Goal: Task Accomplishment & Management: Manage account settings

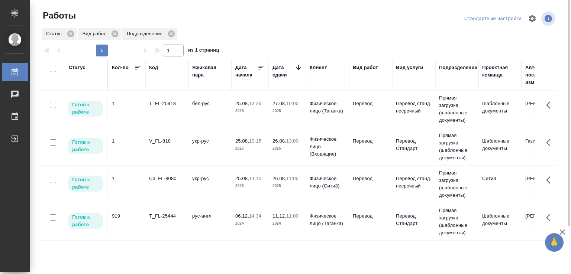
click at [179, 184] on td "C3_FL-8080" at bounding box center [166, 184] width 43 height 26
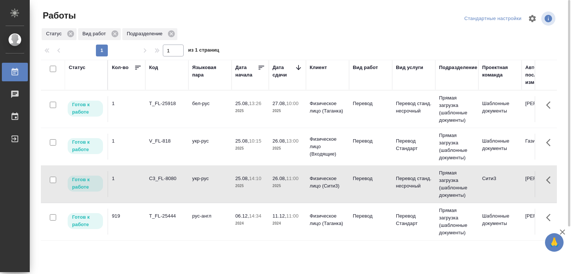
click at [179, 184] on td "C3_FL-8080" at bounding box center [166, 184] width 43 height 26
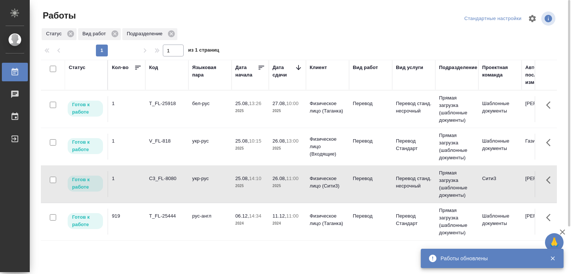
click at [183, 181] on div "C3_FL-8080" at bounding box center [167, 178] width 36 height 7
click at [193, 147] on td "укр-рус" at bounding box center [210, 147] width 43 height 26
click at [192, 146] on td "укр-рус" at bounding box center [210, 147] width 43 height 26
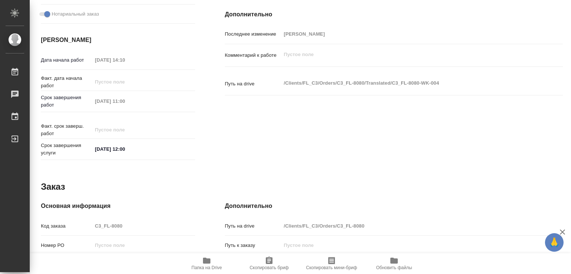
type textarea "x"
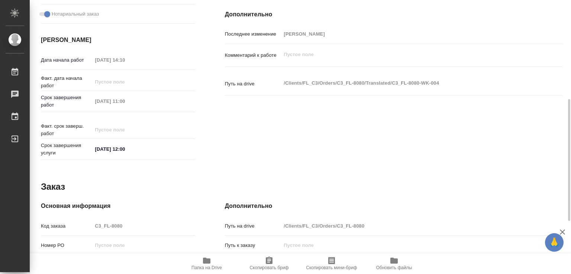
type textarea "x"
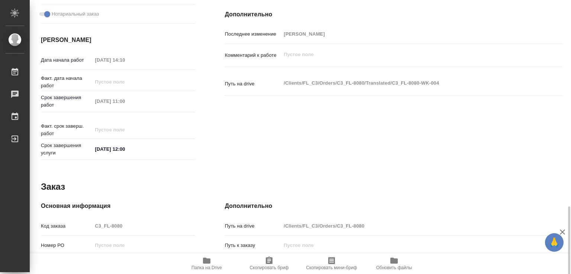
scroll to position [342, 0]
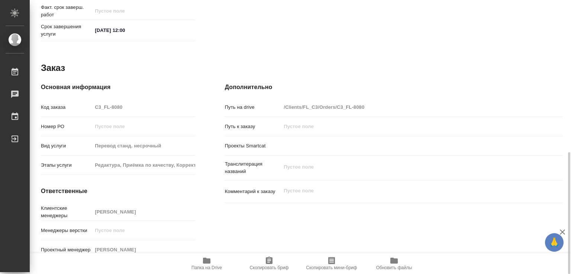
type textarea "x"
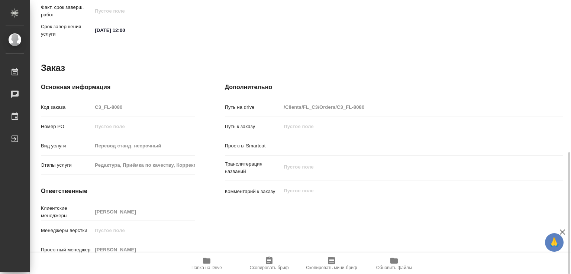
click at [210, 266] on span "Папка на Drive" at bounding box center [207, 268] width 30 height 5
type textarea "x"
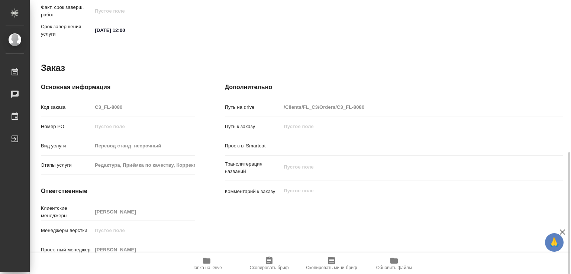
type textarea "x"
click at [204, 263] on icon "button" at bounding box center [206, 261] width 7 height 6
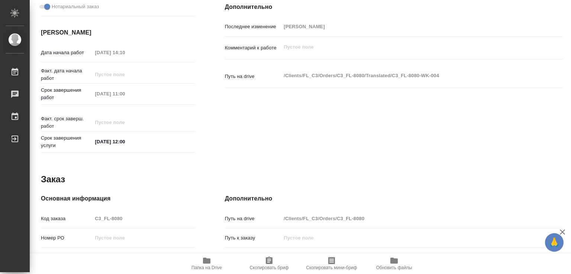
scroll to position [0, 0]
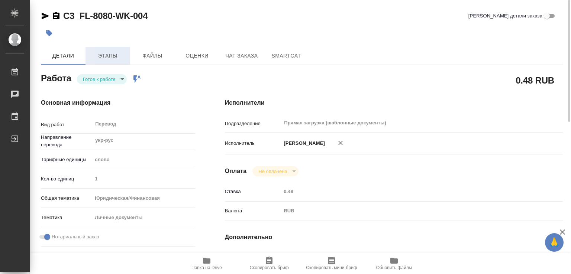
click at [118, 58] on span "Этапы" at bounding box center [108, 55] width 36 height 9
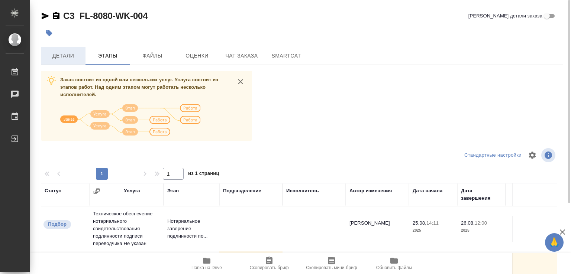
click at [68, 58] on span "Детали" at bounding box center [63, 55] width 36 height 9
click at [49, 35] on icon "button" at bounding box center [49, 33] width 6 height 6
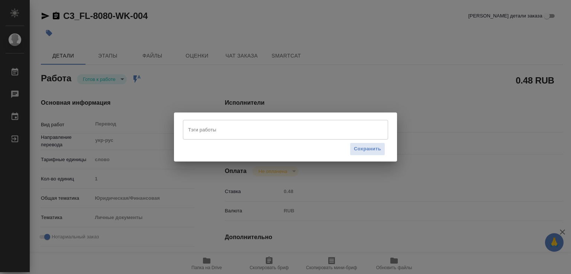
type textarea "x"
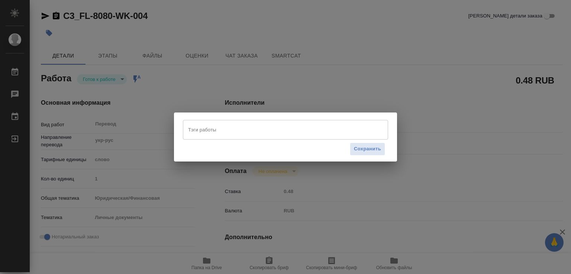
click at [239, 131] on input "Тэги работы" at bounding box center [278, 129] width 184 height 13
type textarea "x"
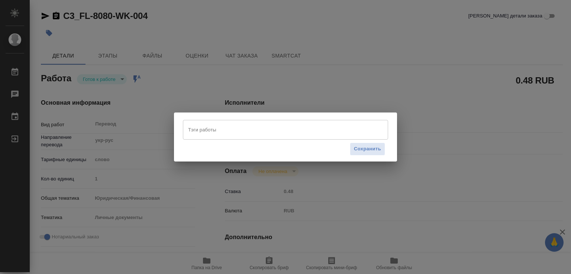
type textarea "x"
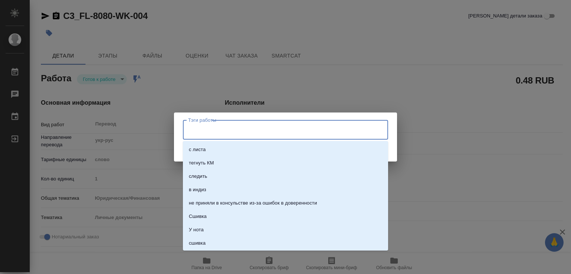
type textarea "x"
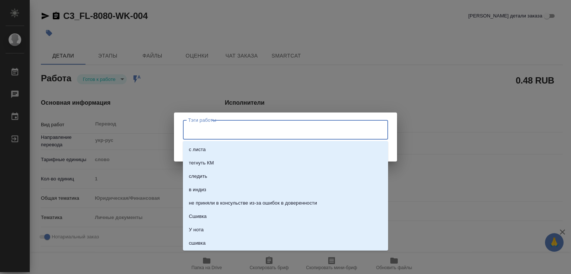
type input "7"
type textarea "x"
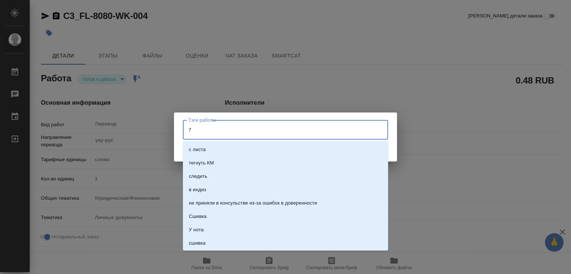
type textarea "x"
type input "75"
click at [214, 164] on li "стат: 75" at bounding box center [285, 163] width 205 height 13
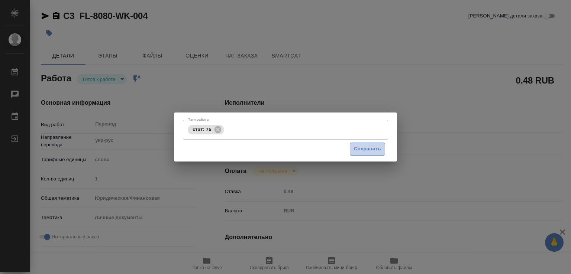
click at [366, 150] on span "Сохранить" at bounding box center [367, 149] width 27 height 9
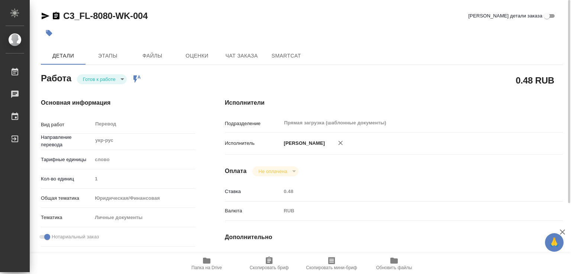
type input "readyForWork"
type textarea "Перевод"
type textarea "x"
type input "укр-рус"
type input "5a8b1489cc6b4906c91bfd90"
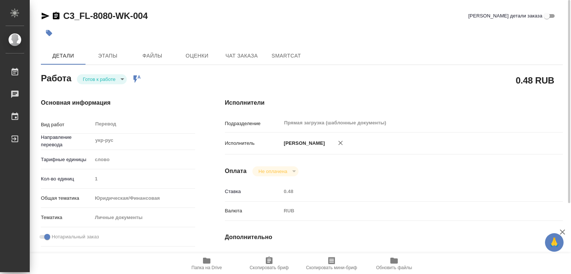
type input "1"
type input "yr-fn"
type input "5a8b8b956a9677013d343cfe"
checkbox input "true"
type input "25.08.2025 14:10"
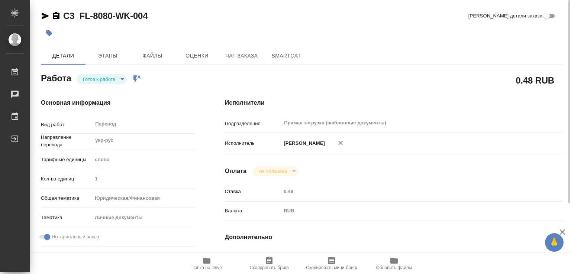
type input "26.08.2025 11:00"
type input "26.08.2025 12:00"
type input "Прямая загрузка (шаблонные документы)"
type input "notPayed"
type input "0.48"
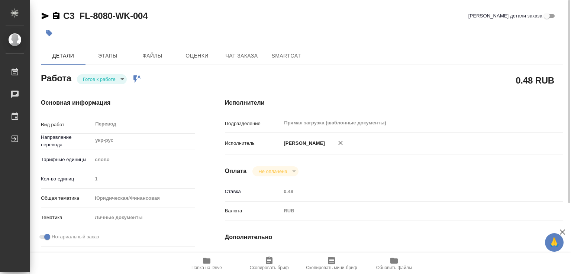
type input "RUB"
type input "[PERSON_NAME]"
type textarea "x"
type textarea "/Clients/FL_C3/Orders/C3_FL-8080/Translated/C3_FL-8080-WK-004"
type textarea "x"
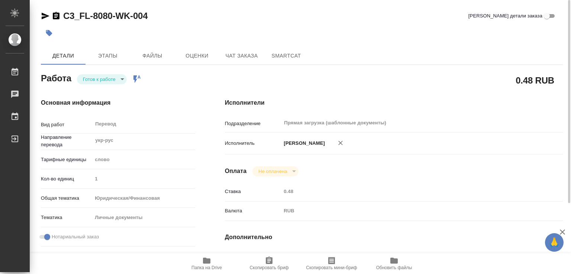
type input "C3_FL-8080"
type input "Перевод станд. несрочный"
type input "Редактура, Приёмка по качеству, Корректура, Постредактура машинного перевода, П…"
type input "[PERSON_NAME]"
type input "/Clients/FL_C3/Orders/C3_FL-8080"
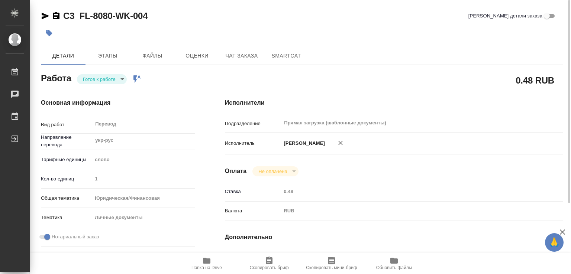
type textarea "x"
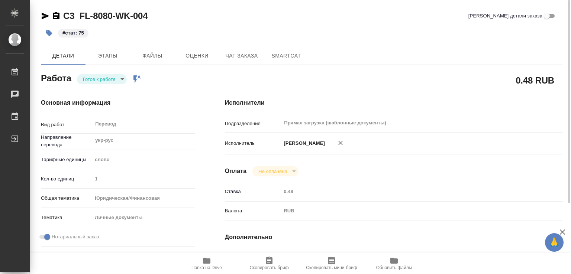
type textarea "x"
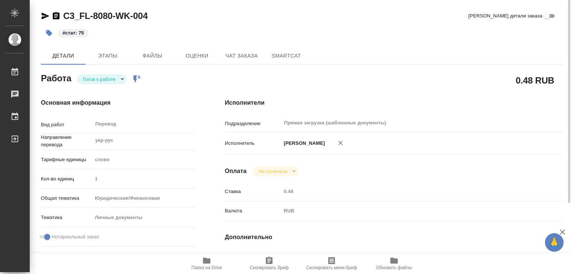
type textarea "x"
click at [119, 78] on body "🙏 .cls-1 fill:#fff; AWATERA Marchenko Daria Работы 0 Чаты График Выйти C3_FL-80…" at bounding box center [285, 137] width 571 height 274
type textarea "x"
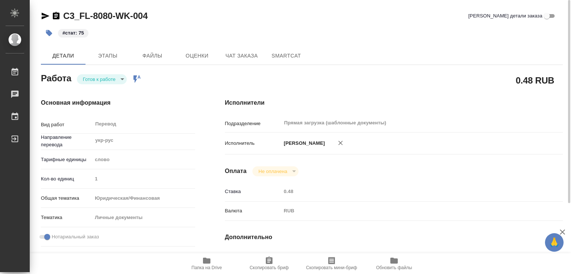
type textarea "x"
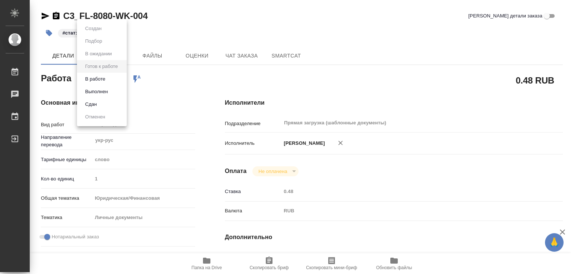
type textarea "x"
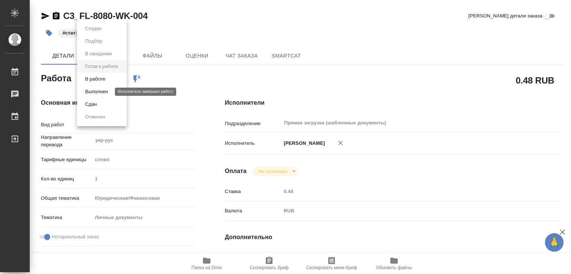
click at [106, 91] on button "Выполнен" at bounding box center [96, 92] width 27 height 8
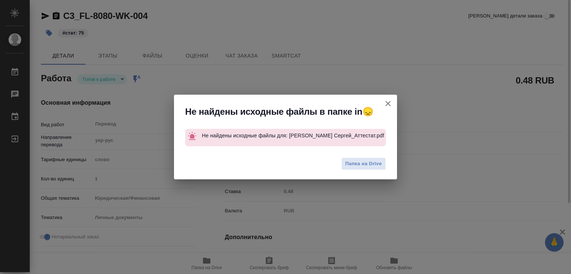
type textarea "x"
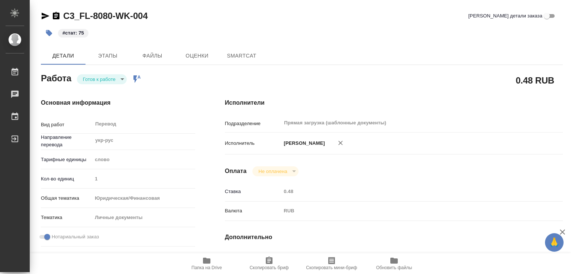
type textarea "x"
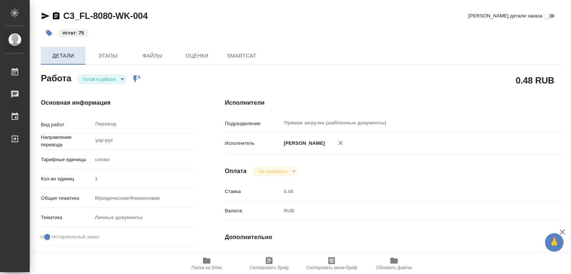
type textarea "x"
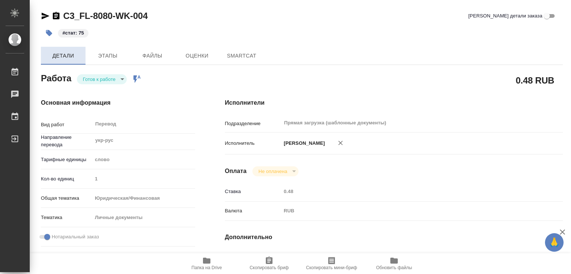
type textarea "x"
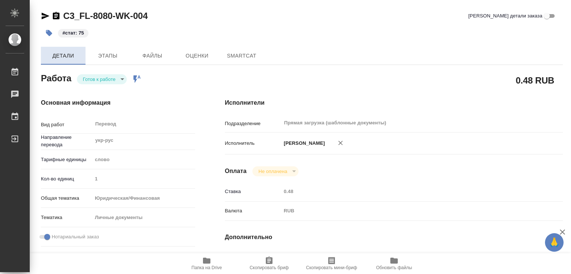
type textarea "x"
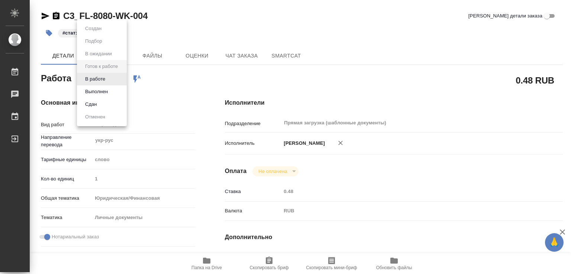
click at [110, 80] on body "🙏 .cls-1 fill:#fff; AWATERA Marchenko Daria Работы Чаты График Выйти C3_FL-8080…" at bounding box center [285, 137] width 571 height 274
type textarea "x"
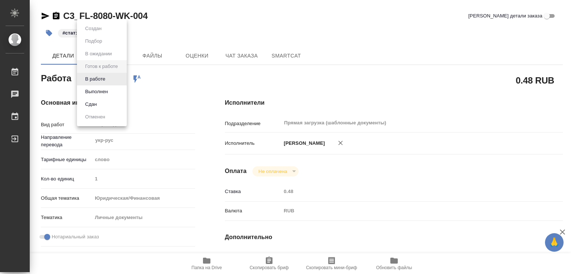
type textarea "x"
click at [113, 89] on li "Выполнен" at bounding box center [102, 92] width 50 height 13
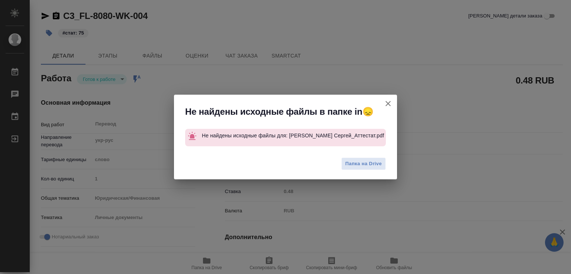
type textarea "x"
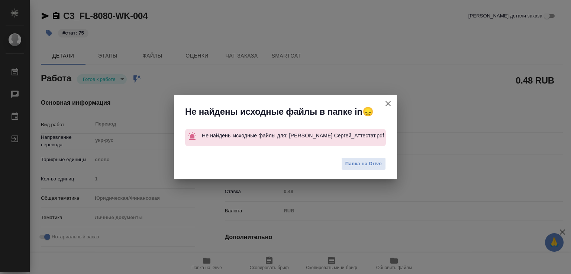
type textarea "x"
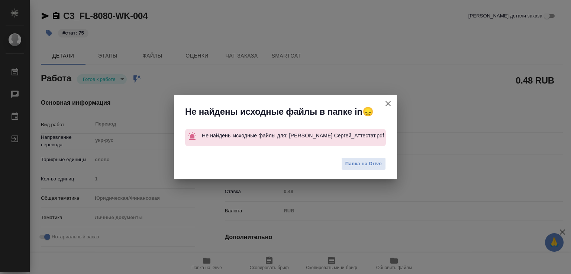
type textarea "x"
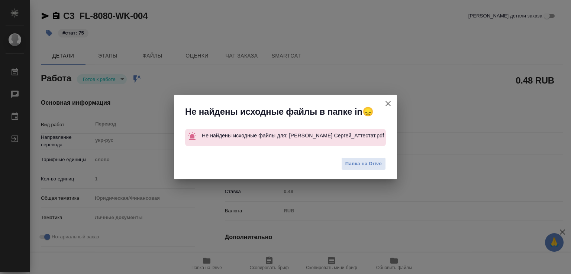
click at [387, 106] on icon "button" at bounding box center [388, 103] width 9 height 9
type textarea "x"
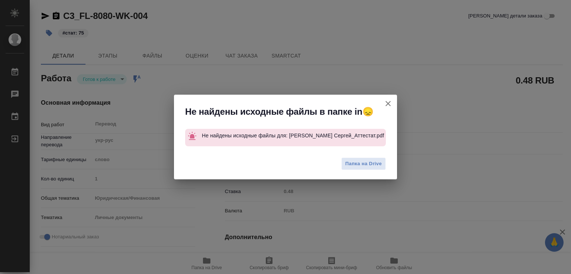
type textarea "x"
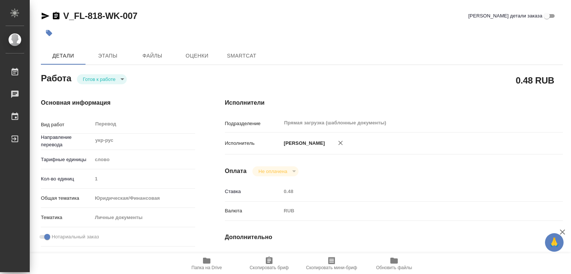
type textarea "x"
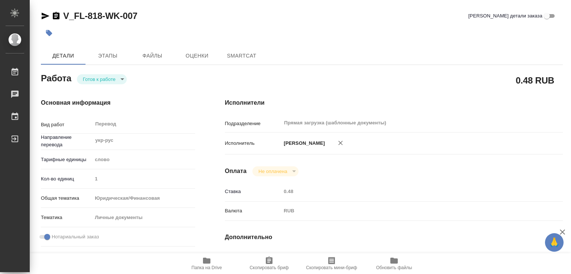
type textarea "x"
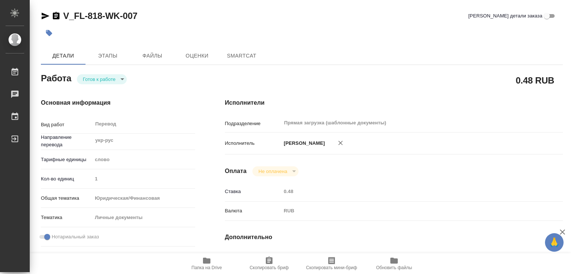
type textarea "x"
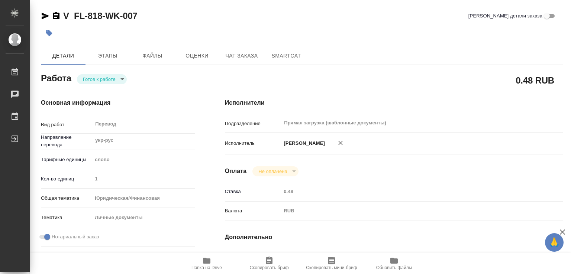
type textarea "x"
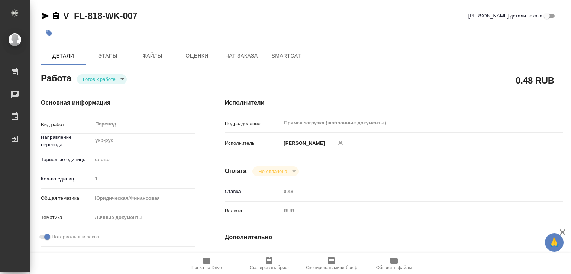
type textarea "x"
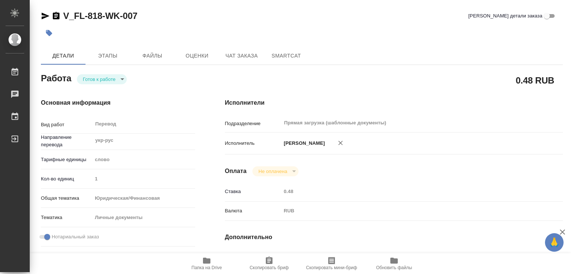
scroll to position [74, 0]
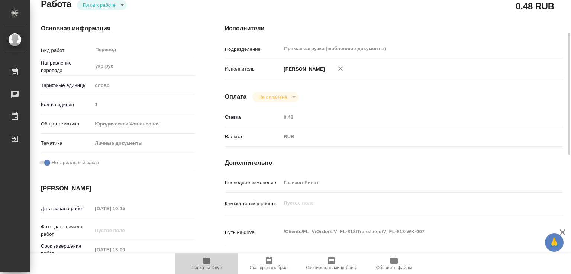
click at [209, 262] on icon "button" at bounding box center [206, 261] width 7 height 6
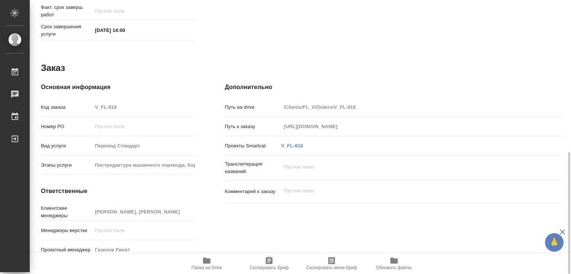
scroll to position [342, 0]
